Goal: Check status: Check status

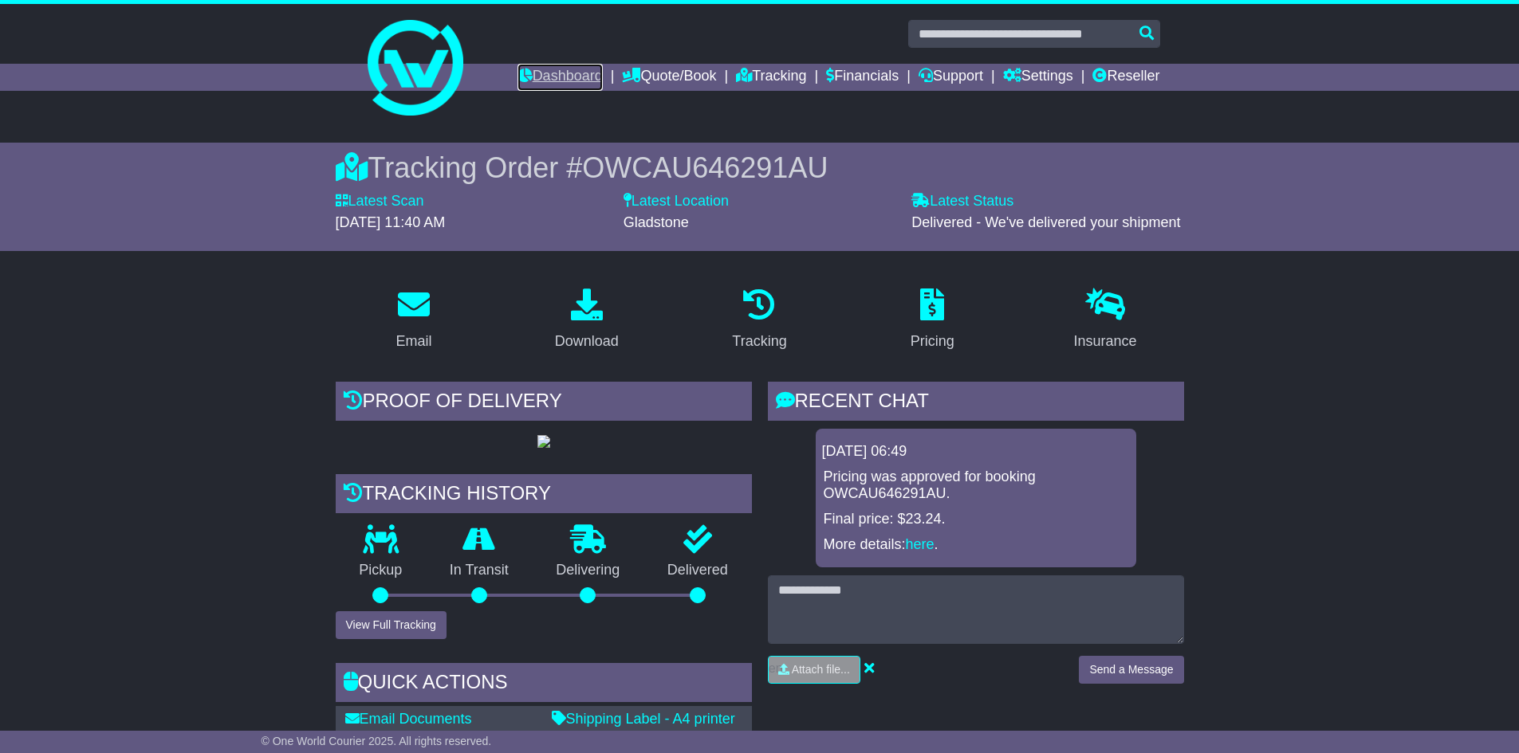
click at [537, 67] on link "Dashboard" at bounding box center [559, 77] width 85 height 27
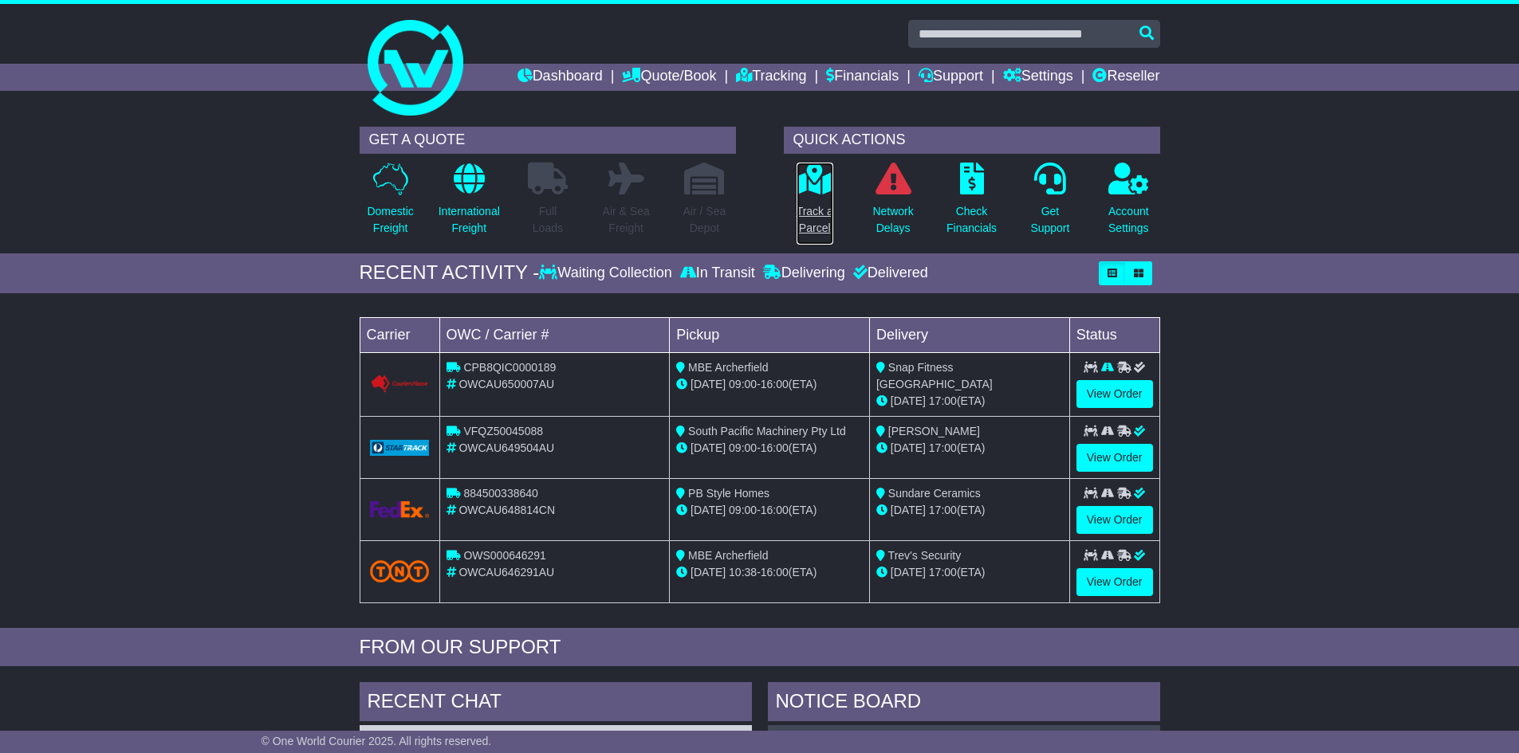
click at [799, 207] on p "Track a Parcel" at bounding box center [814, 219] width 37 height 33
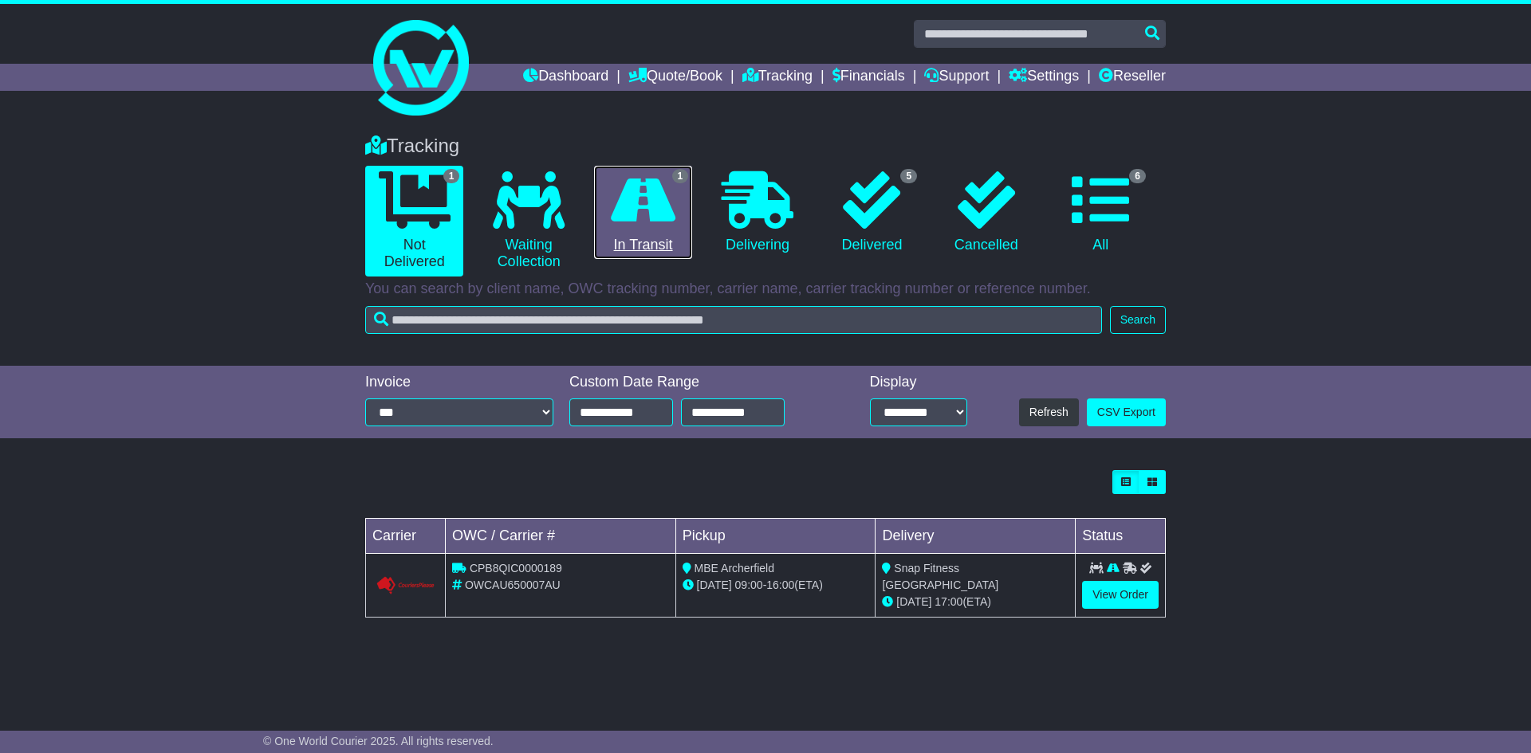
click at [652, 204] on icon at bounding box center [643, 199] width 65 height 57
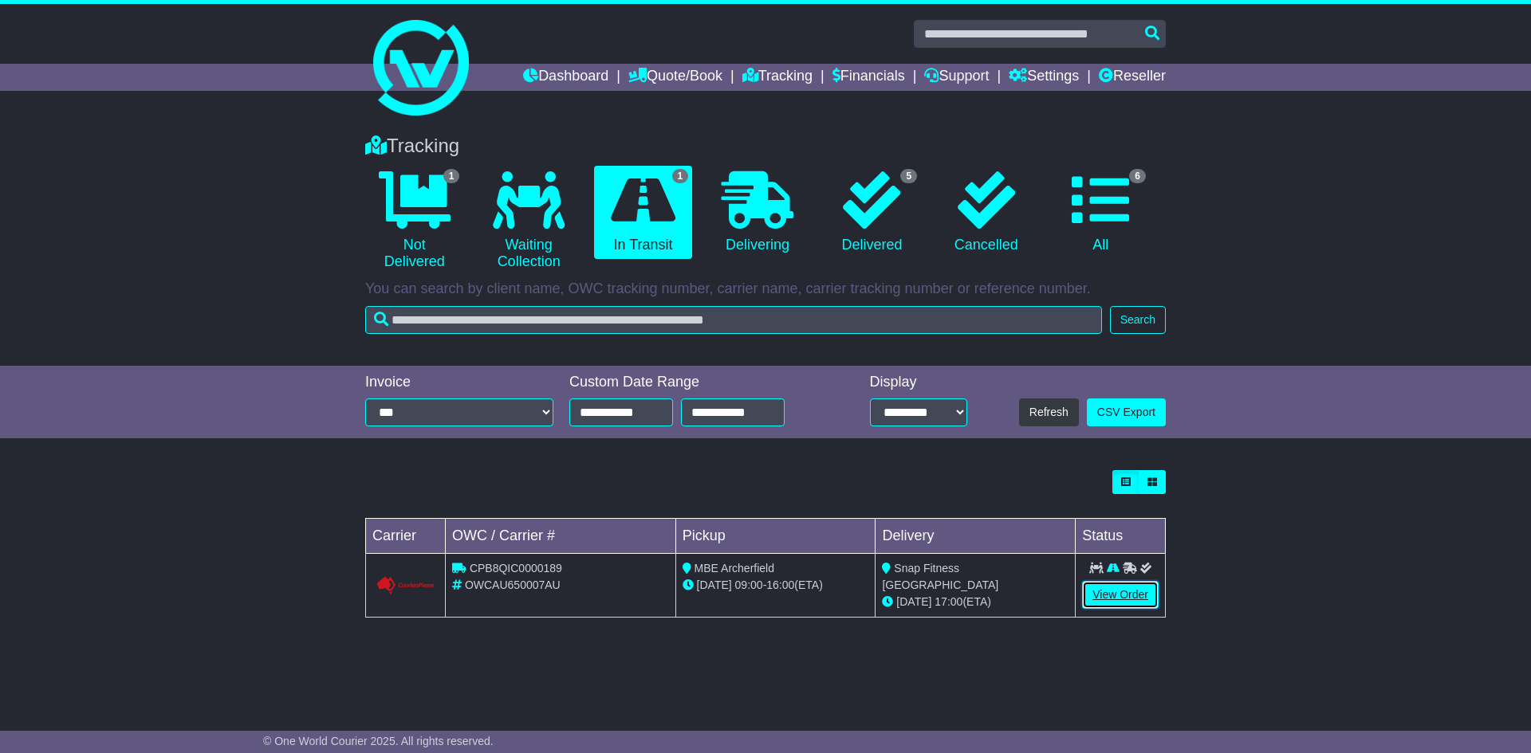
click at [1133, 591] on link "View Order" at bounding box center [1120, 595] width 77 height 28
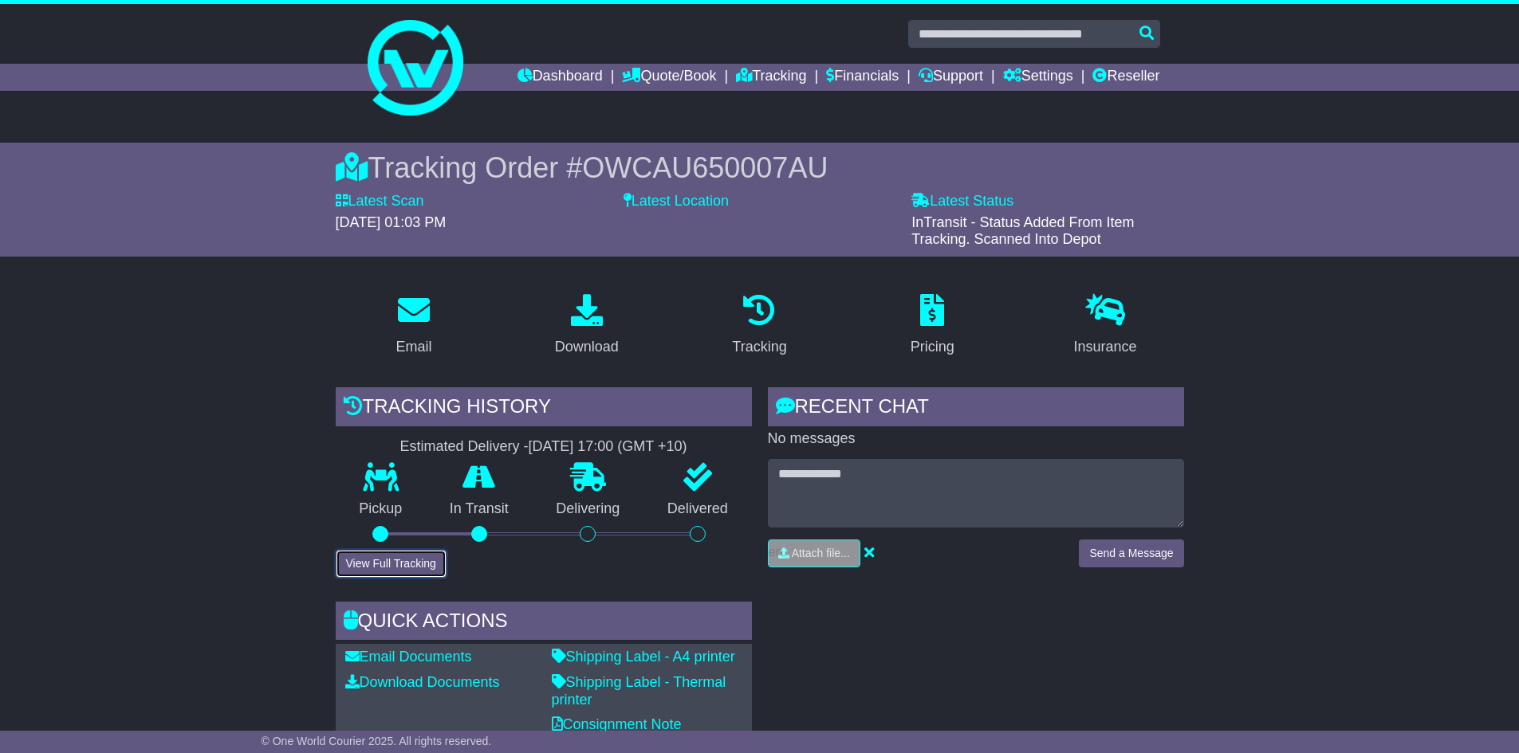
click at [388, 558] on button "View Full Tracking" at bounding box center [391, 564] width 111 height 28
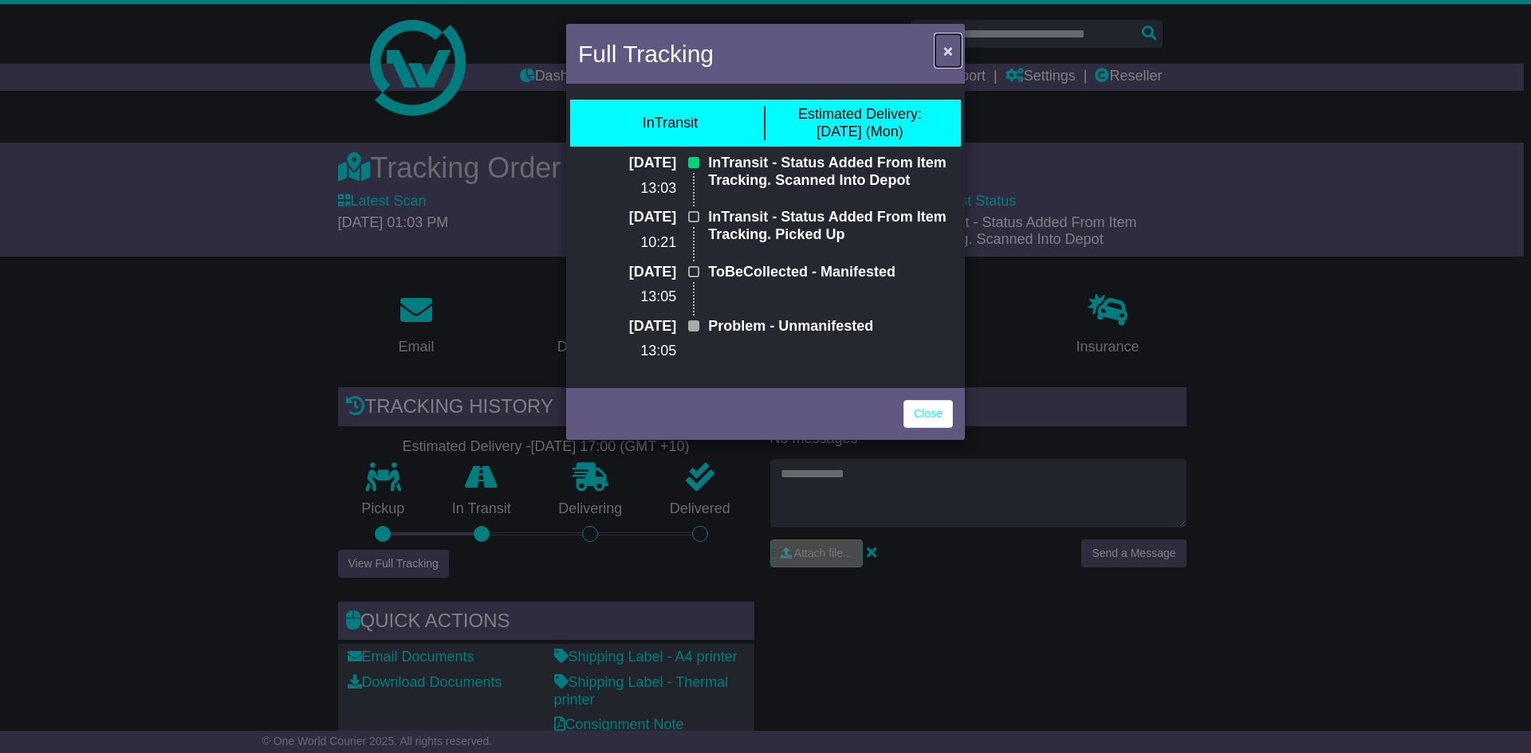
click at [951, 44] on span "×" at bounding box center [948, 50] width 10 height 18
